Goal: Task Accomplishment & Management: Complete application form

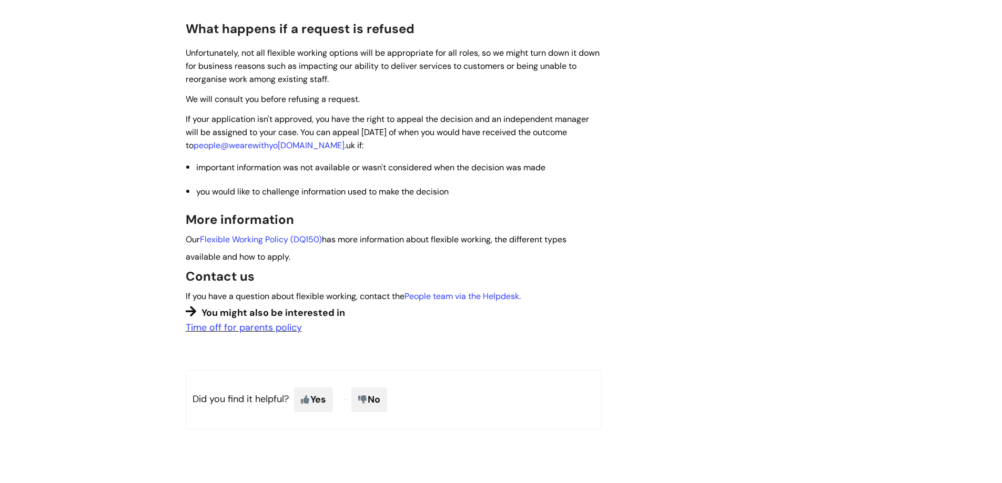
scroll to position [896, 0]
click at [290, 235] on link "Flexible Working Policy (DQ150)" at bounding box center [261, 238] width 122 height 11
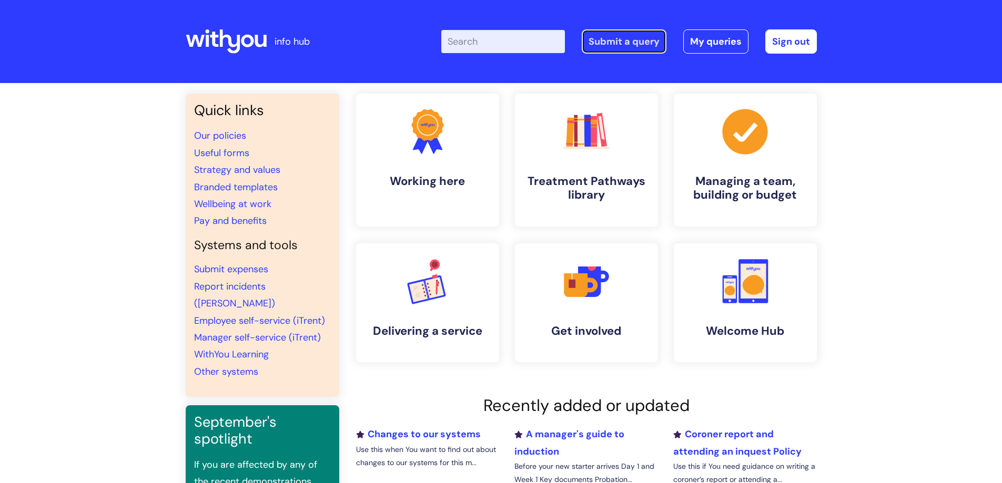
click at [621, 38] on link "Submit a query" at bounding box center [624, 41] width 85 height 24
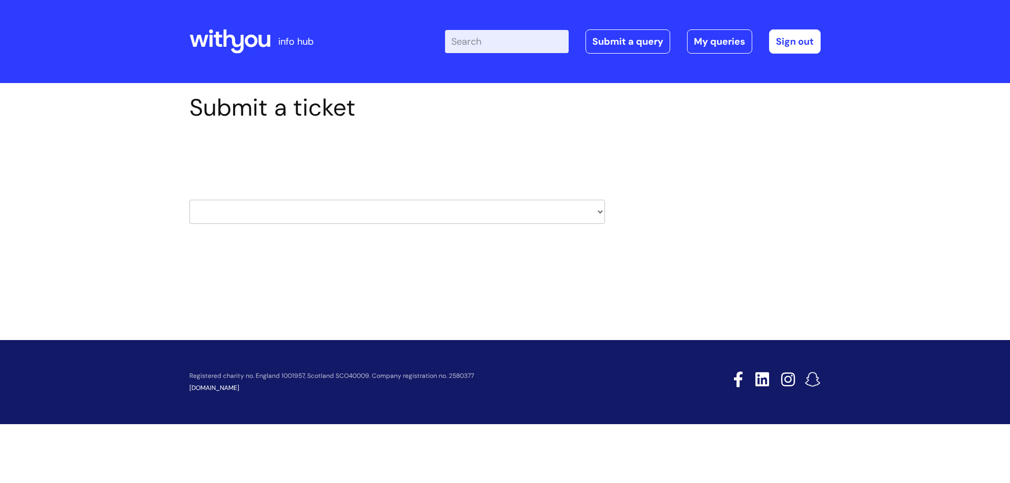
click at [293, 208] on select "HR / People IT and Support Clinical Drug Alerts Finance Accounts Data Support T…" at bounding box center [397, 212] width 416 height 24
select select "learning_and_development"
click at [189, 200] on select "HR / People IT and Support Clinical Drug Alerts Finance Accounts Data Support T…" at bounding box center [397, 212] width 416 height 24
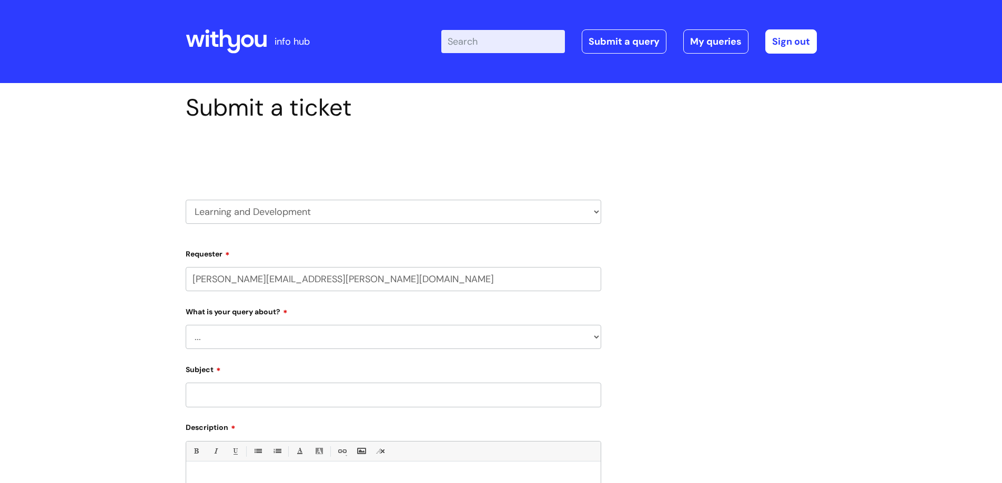
select select "80004286572"
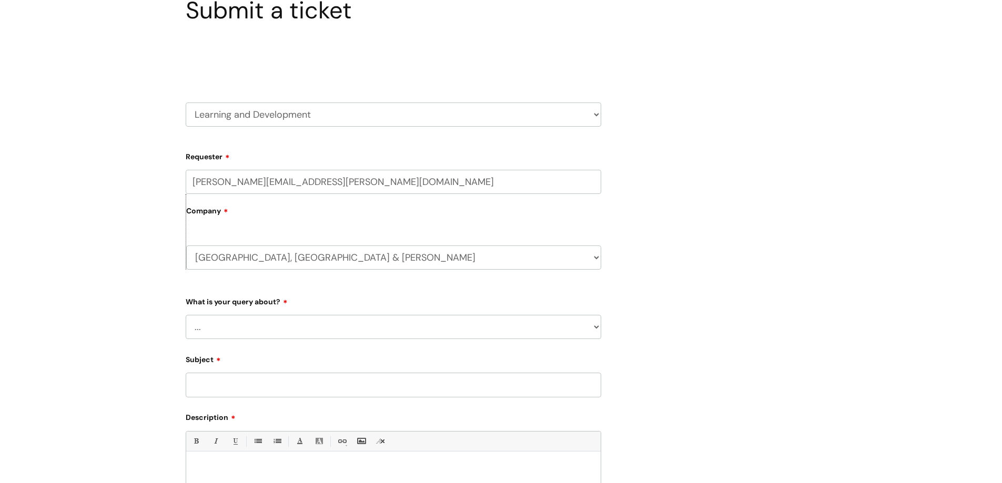
scroll to position [98, 0]
click at [274, 320] on select "... Question about a training course or session booking Ask about apprenticeshi…" at bounding box center [394, 327] width 416 height 24
select select "Question about a training course or session booking"
click at [186, 315] on select "... Question about a training course or session booking Ask about apprenticeshi…" at bounding box center [394, 327] width 416 height 24
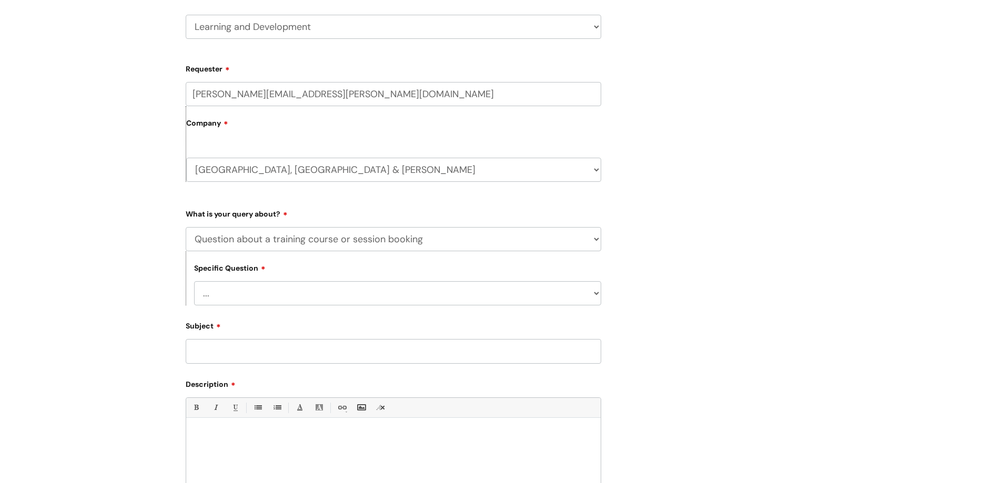
scroll to position [186, 0]
click at [269, 294] on select "... Training booking request Training dates/timetable Enquiry about a topic or …" at bounding box center [397, 292] width 407 height 24
select select "Enquiry about a topic or course not listed"
click at [194, 280] on select "... Training booking request Training dates/timetable Enquiry about a topic or …" at bounding box center [397, 292] width 407 height 24
click at [258, 355] on input "Subject" at bounding box center [394, 350] width 416 height 24
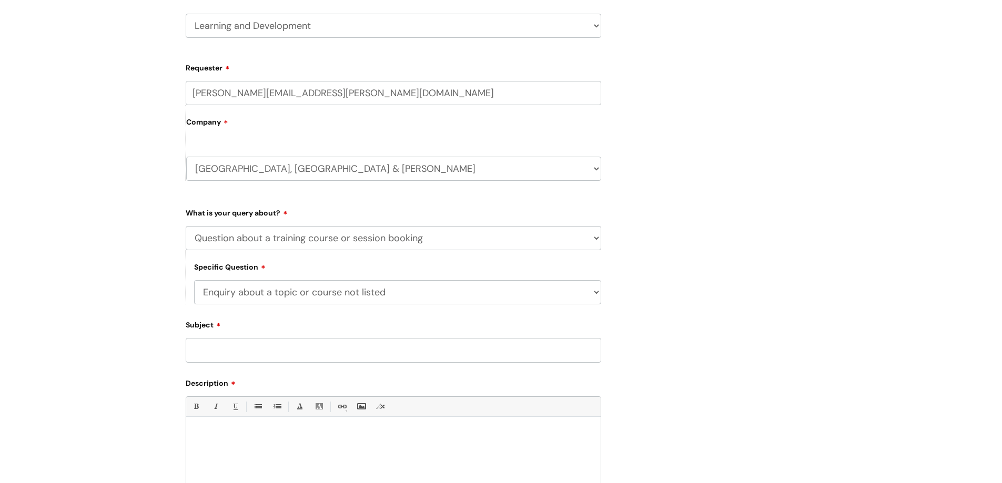
paste input "Supporting your team to manage caseloads effectively (Managers/Team Leaders ONL…"
type input "Supporting your team to manage caseloads effectively (Managers/Team Leaders ONL…"
click at [256, 441] on div at bounding box center [393, 458] width 415 height 73
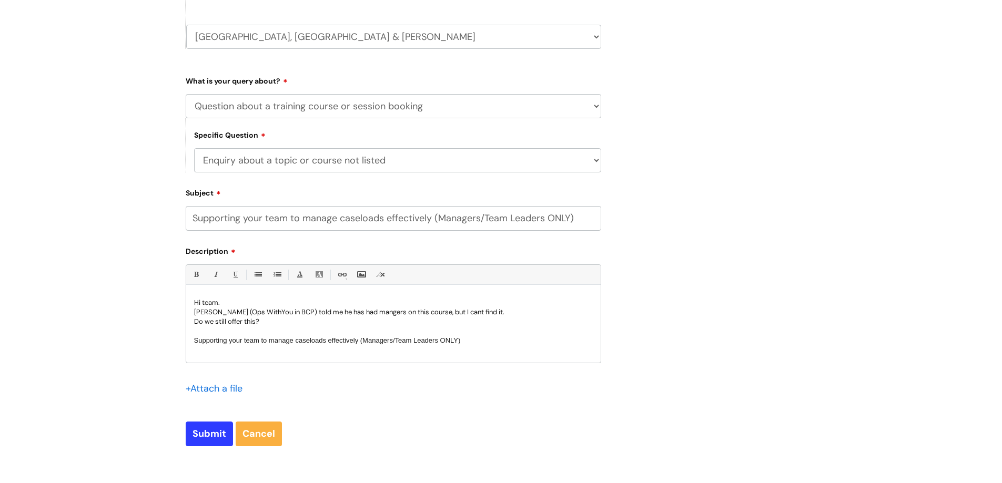
scroll to position [319, 0]
click at [215, 432] on input "Submit" at bounding box center [209, 433] width 47 height 24
type input "Please Wait..."
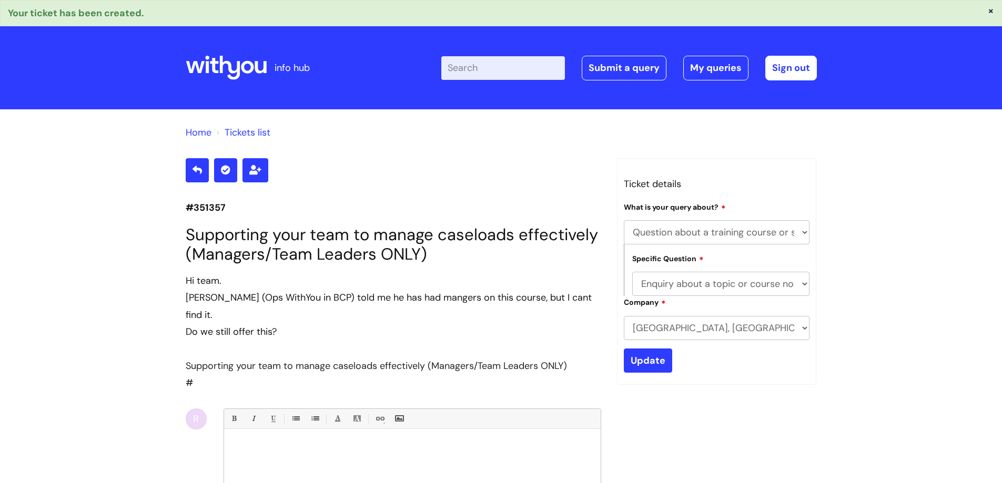
select select "Question about a training course or session booking"
select select "Enquiry about a topic or course not listed"
